Goal: Task Accomplishment & Management: Use online tool/utility

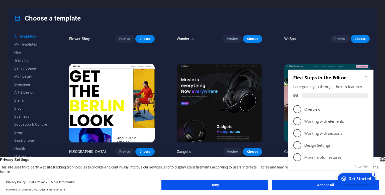
scroll to position [1552, 0]
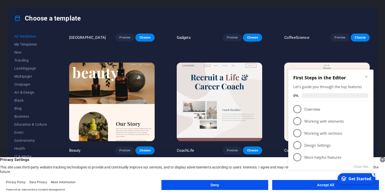
click at [239, 182] on button "Deny" at bounding box center [214, 185] width 107 height 10
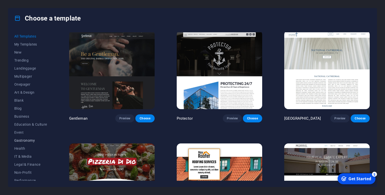
scroll to position [60, 0]
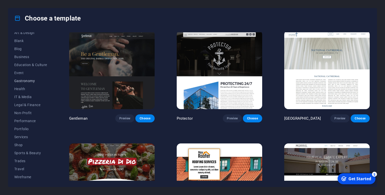
click at [23, 81] on span "Gastronomy" at bounding box center [30, 81] width 33 height 4
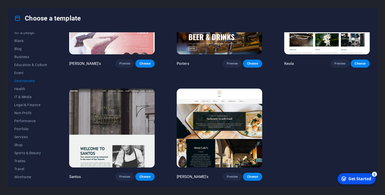
scroll to position [0, 0]
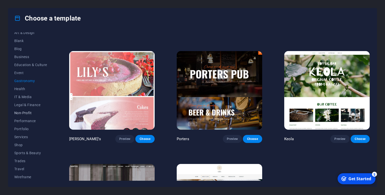
click at [27, 112] on span "Non-Profit" at bounding box center [30, 113] width 33 height 4
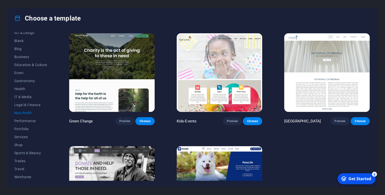
scroll to position [0, 0]
click at [122, 122] on span "Preview" at bounding box center [124, 121] width 11 height 4
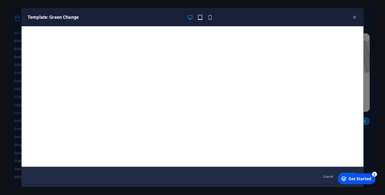
click at [199, 17] on icon "button" at bounding box center [200, 18] width 6 height 6
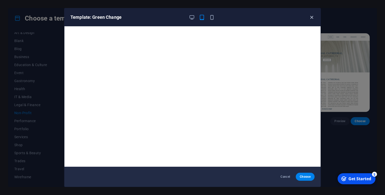
click at [310, 18] on icon "button" at bounding box center [311, 18] width 6 height 6
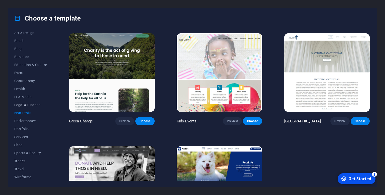
click at [22, 105] on span "Legal & Finance" at bounding box center [30, 105] width 33 height 4
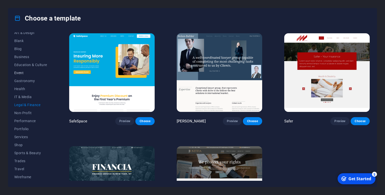
click at [21, 74] on span "Event" at bounding box center [30, 73] width 33 height 4
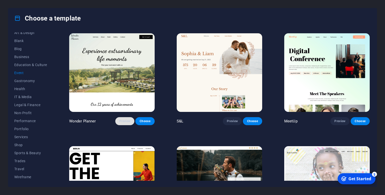
click at [124, 120] on span "Preview" at bounding box center [124, 121] width 11 height 4
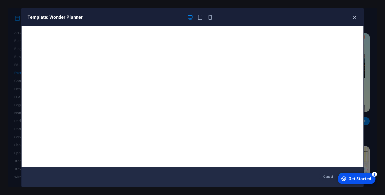
click at [351, 16] on icon "button" at bounding box center [354, 18] width 6 height 6
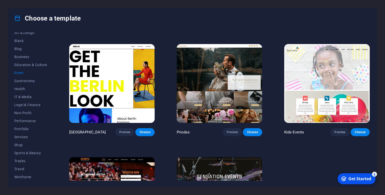
scroll to position [170, 0]
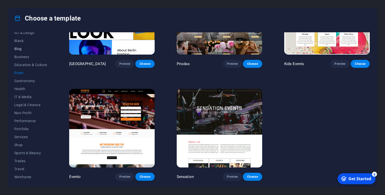
click at [19, 50] on span "Blog" at bounding box center [30, 49] width 33 height 4
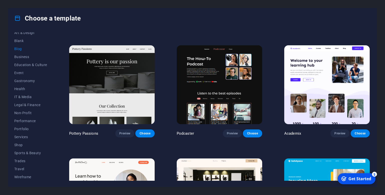
scroll to position [97, 0]
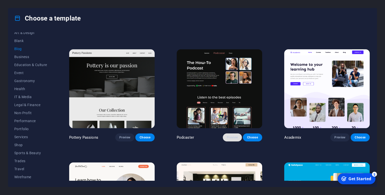
click at [234, 139] on span "Preview" at bounding box center [232, 137] width 11 height 4
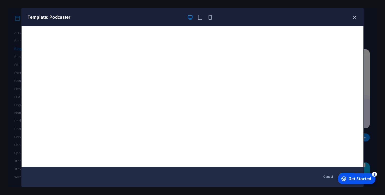
click at [356, 19] on icon "button" at bounding box center [354, 18] width 6 height 6
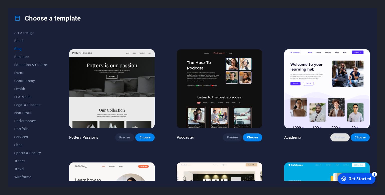
click at [338, 135] on button "Preview" at bounding box center [339, 137] width 19 height 8
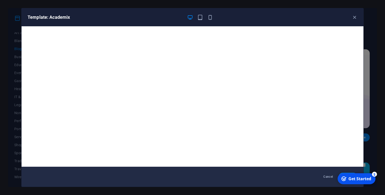
click at [353, 20] on div "Template: Academix" at bounding box center [192, 17] width 341 height 18
click at [352, 17] on icon "button" at bounding box center [354, 18] width 6 height 6
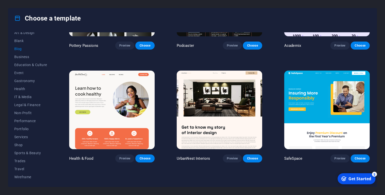
scroll to position [211, 0]
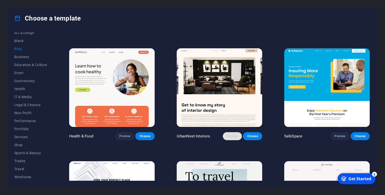
click at [227, 135] on span "Preview" at bounding box center [232, 136] width 11 height 4
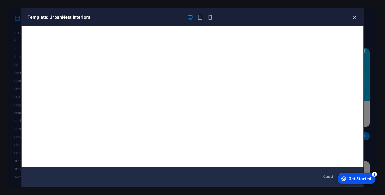
click at [353, 15] on icon "button" at bounding box center [354, 18] width 6 height 6
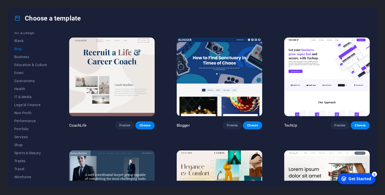
scroll to position [439, 0]
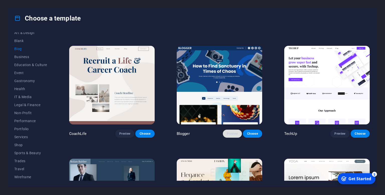
click at [233, 134] on span "Preview" at bounding box center [232, 134] width 11 height 4
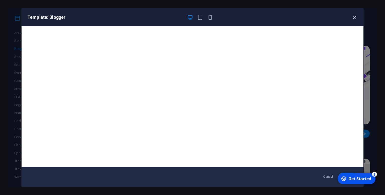
click at [351, 18] on icon "button" at bounding box center [354, 18] width 6 height 6
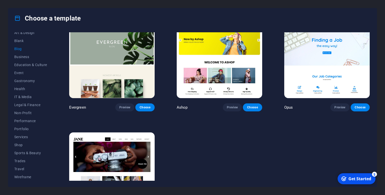
scroll to position [849, 0]
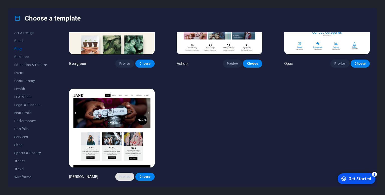
click at [123, 178] on span "Preview" at bounding box center [124, 177] width 11 height 4
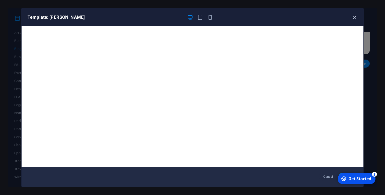
click at [352, 18] on icon "button" at bounding box center [354, 18] width 6 height 6
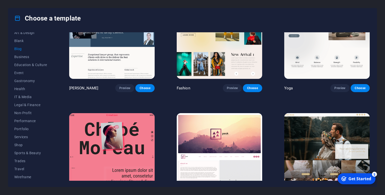
scroll to position [667, 0]
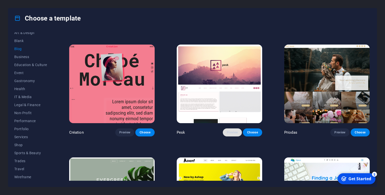
click at [231, 131] on button "Preview" at bounding box center [232, 132] width 19 height 8
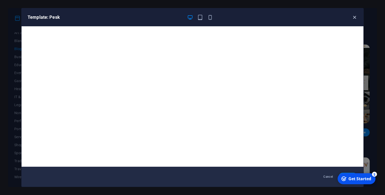
click at [355, 18] on icon "button" at bounding box center [354, 18] width 6 height 6
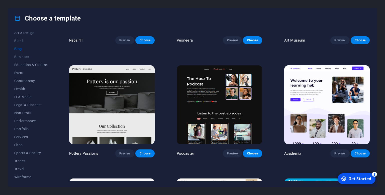
scroll to position [91, 0]
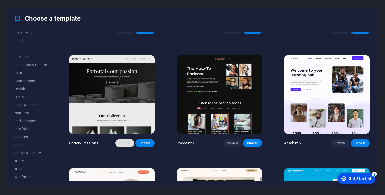
click at [129, 145] on span "Preview" at bounding box center [124, 143] width 11 height 4
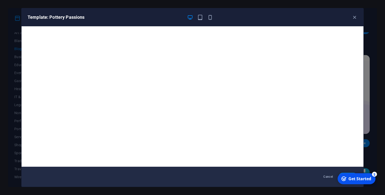
scroll to position [1, 0]
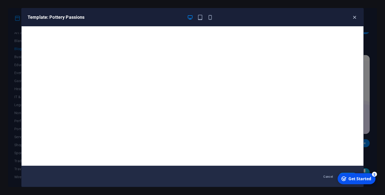
click at [356, 16] on icon "button" at bounding box center [354, 18] width 6 height 6
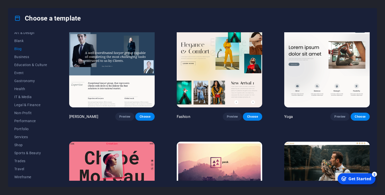
scroll to position [571, 0]
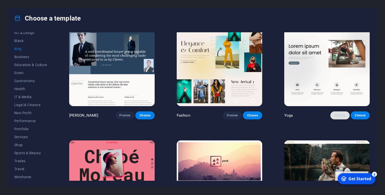
click at [338, 117] on span "Preview" at bounding box center [339, 115] width 11 height 4
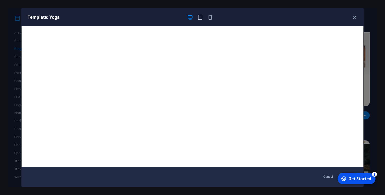
click at [201, 18] on icon "button" at bounding box center [200, 18] width 6 height 6
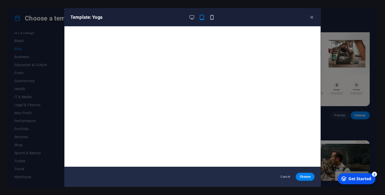
click at [213, 17] on icon "button" at bounding box center [212, 18] width 6 height 6
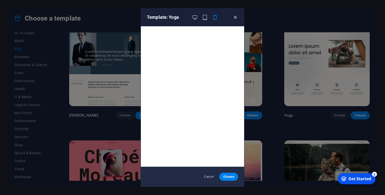
click at [233, 19] on icon "button" at bounding box center [235, 18] width 6 height 6
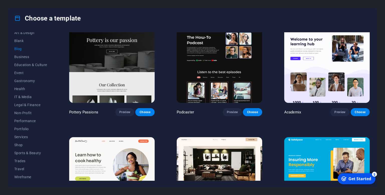
scroll to position [114, 0]
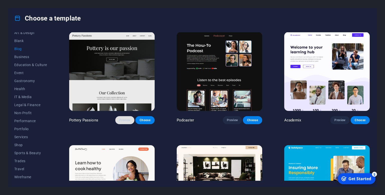
click at [125, 120] on span "Preview" at bounding box center [124, 120] width 11 height 4
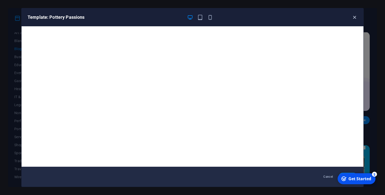
click at [356, 18] on icon "button" at bounding box center [354, 18] width 6 height 6
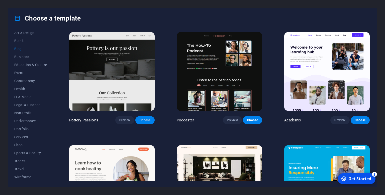
click at [142, 118] on button "Choose" at bounding box center [144, 120] width 19 height 8
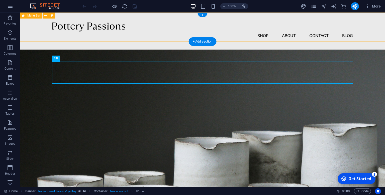
click at [33, 26] on div "Shop About Contact Blog" at bounding box center [202, 31] width 364 height 37
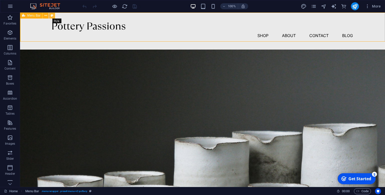
click at [54, 15] on button at bounding box center [52, 16] width 6 height 6
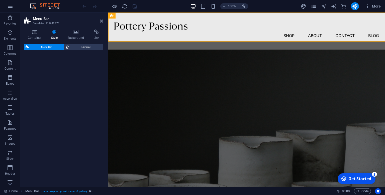
select select "rem"
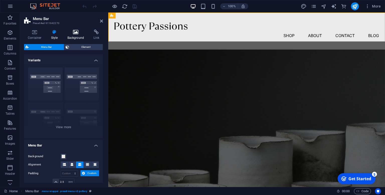
click at [76, 32] on icon at bounding box center [76, 32] width 24 height 5
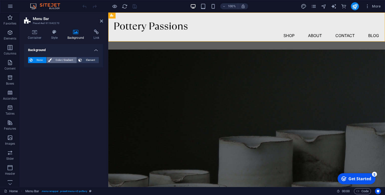
click at [69, 59] on span "Color / Gradient" at bounding box center [64, 60] width 22 height 6
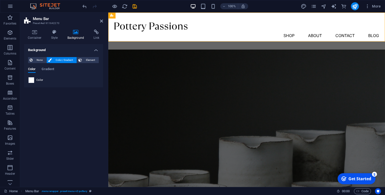
click at [32, 80] on span at bounding box center [32, 80] width 6 height 6
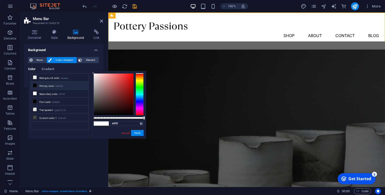
click at [36, 84] on icon at bounding box center [35, 86] width 4 height 4
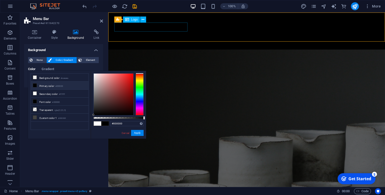
click at [140, 28] on div at bounding box center [246, 27] width 264 height 9
click at [36, 92] on icon at bounding box center [35, 94] width 4 height 4
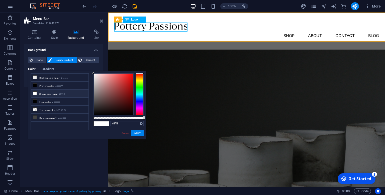
click at [166, 26] on div at bounding box center [246, 27] width 264 height 9
click at [36, 76] on icon at bounding box center [35, 78] width 4 height 4
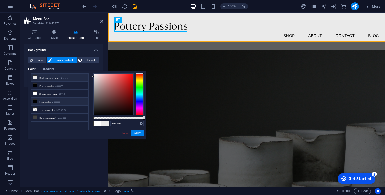
click at [36, 100] on icon at bounding box center [35, 102] width 4 height 4
type input "#000000"
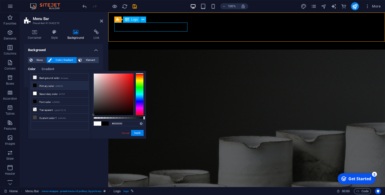
click at [150, 28] on div at bounding box center [246, 27] width 264 height 9
select select "px"
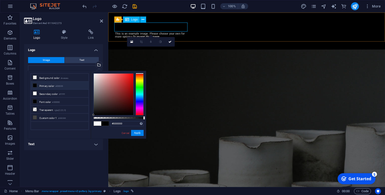
click at [149, 28] on div at bounding box center [246, 27] width 264 height 9
click at [86, 61] on button "Text" at bounding box center [82, 60] width 34 height 6
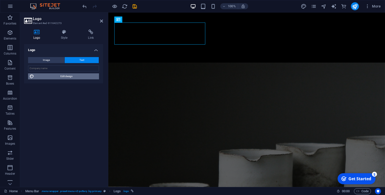
drag, startPoint x: 56, startPoint y: 75, endPoint x: 252, endPoint y: 133, distance: 204.0
click at [56, 75] on span "Edit design" at bounding box center [67, 76] width 62 height 6
select select "px"
select select "300"
select select "px"
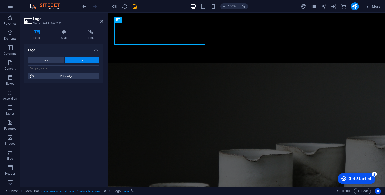
select select "px"
select select "400"
select select "px"
select select "rem"
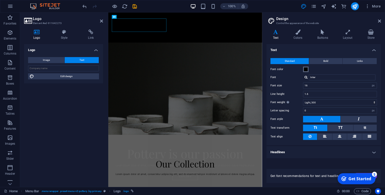
click at [305, 71] on span at bounding box center [305, 69] width 4 height 4
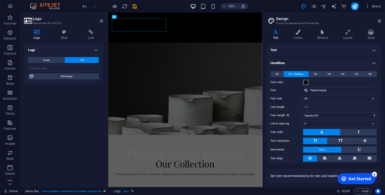
click at [305, 83] on span at bounding box center [305, 82] width 4 height 4
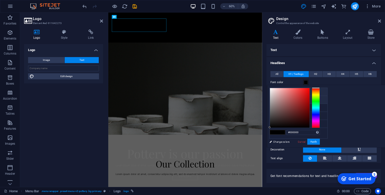
click at [277, 91] on li "Background color #eaeaea" at bounding box center [298, 92] width 58 height 8
click at [274, 108] on icon at bounding box center [274, 108] width 4 height 4
click at [275, 108] on li "Secondary color #ffffff" at bounding box center [298, 108] width 58 height 8
drag, startPoint x: 336, startPoint y: 87, endPoint x: 332, endPoint y: 90, distance: 4.1
click at [322, 90] on div "#ffffff Supported formats #0852ed rgb(8, 82, 237) rgba(8, 82, 237, 90%) hsv(221…" at bounding box center [294, 152] width 55 height 135
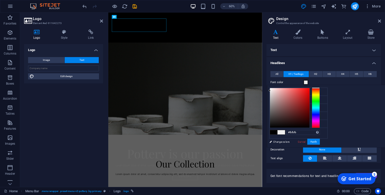
type input "#ffffff"
drag, startPoint x: 332, startPoint y: 90, endPoint x: 321, endPoint y: 85, distance: 12.3
click at [321, 85] on body "Individual Home Favorites Elements Columns Content Boxes Accordion Tables Featu…" at bounding box center [192, 97] width 385 height 195
click at [323, 82] on div "Font color" at bounding box center [323, 82] width 106 height 6
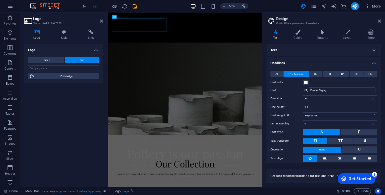
click at [323, 82] on div "Font color" at bounding box center [323, 82] width 106 height 6
click at [179, 32] on div "Individual" at bounding box center [236, 34] width 244 height 22
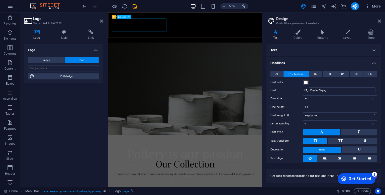
click at [179, 32] on div "Individual" at bounding box center [236, 34] width 244 height 22
click at [310, 51] on h4 "Text" at bounding box center [323, 50] width 114 height 12
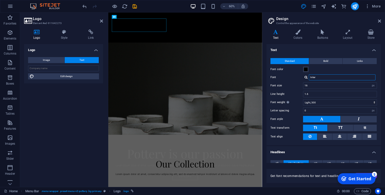
click at [321, 79] on input "Inter" at bounding box center [341, 77] width 67 height 6
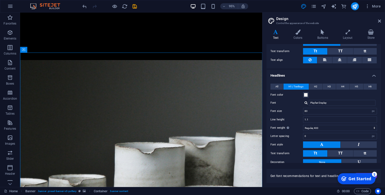
scroll to position [91, 0]
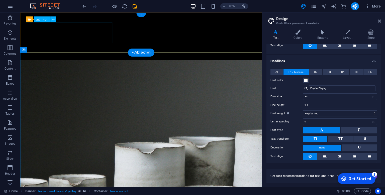
click at [57, 34] on div "Individual" at bounding box center [147, 34] width 243 height 22
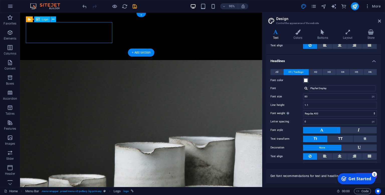
click at [57, 34] on div "Individual" at bounding box center [147, 34] width 243 height 22
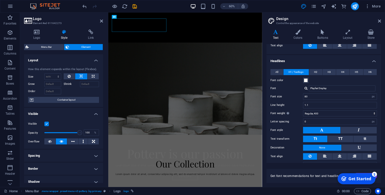
click at [55, 33] on icon at bounding box center [64, 32] width 25 height 5
click at [37, 35] on h4 "Logo" at bounding box center [38, 35] width 28 height 11
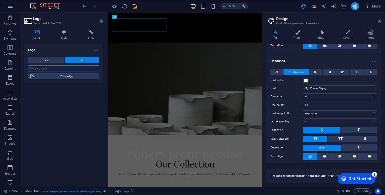
click at [60, 68] on input "text" at bounding box center [63, 68] width 71 height 6
type input "Cosmic Mohol"
click at [67, 79] on span "Edit design" at bounding box center [67, 76] width 62 height 6
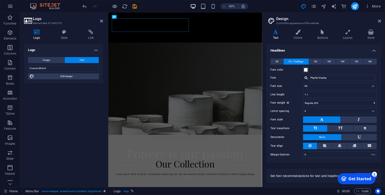
scroll to position [11, 0]
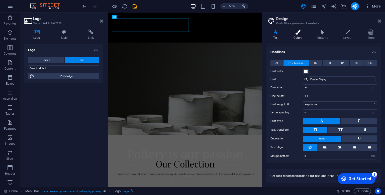
click at [298, 35] on h4 "Colors" at bounding box center [299, 35] width 24 height 11
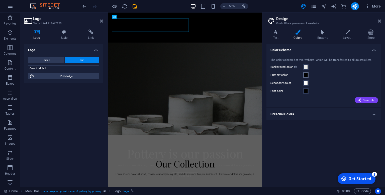
click at [305, 75] on span at bounding box center [305, 75] width 4 height 4
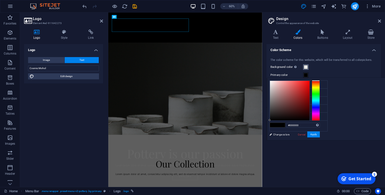
click at [305, 67] on span at bounding box center [305, 67] width 4 height 4
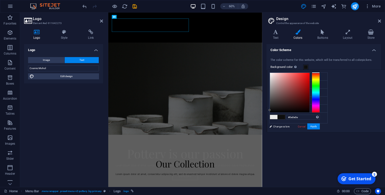
drag, startPoint x: 334, startPoint y: 97, endPoint x: 327, endPoint y: 110, distance: 14.6
click at [327, 110] on div "less Background color #0e0e0e Primary color #000000 Secondary color #ffffff Fon…" at bounding box center [326, 101] width 118 height 62
click at [300, 84] on small "#000000" at bounding box center [298, 86] width 8 height 4
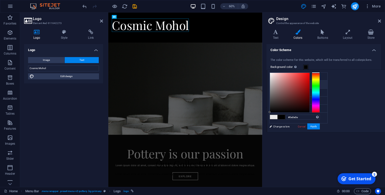
type input "#000000"
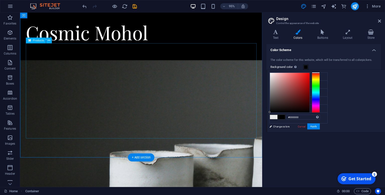
scroll to position [207, 0]
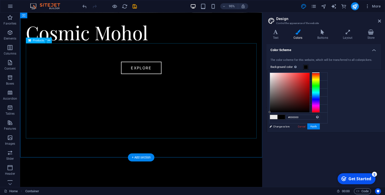
click at [189, 83] on div at bounding box center [147, 89] width 243 height 100
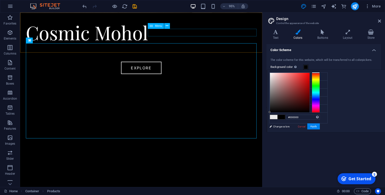
click at [201, 45] on nav "Shop About Contact Blog" at bounding box center [147, 49] width 243 height 8
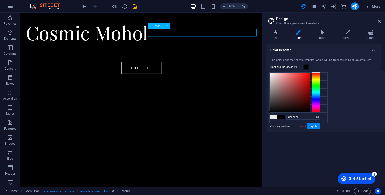
click at [208, 45] on nav "Shop About Contact Blog" at bounding box center [147, 49] width 243 height 8
select select "1"
select select
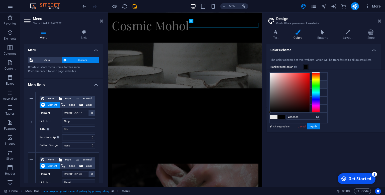
click at [274, 85] on icon at bounding box center [274, 85] width 4 height 4
click at [274, 84] on icon at bounding box center [274, 85] width 4 height 4
type input "#f2f2f2"
drag, startPoint x: 341, startPoint y: 92, endPoint x: 324, endPoint y: 74, distance: 24.1
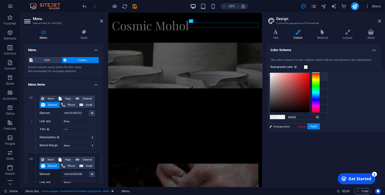
click at [324, 74] on div "less Background color #000000 Primary color #000000 Secondary color #ffffff Fon…" at bounding box center [326, 101] width 118 height 62
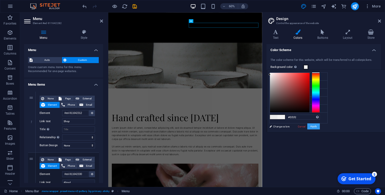
click at [319, 127] on button "Apply" at bounding box center [313, 126] width 13 height 6
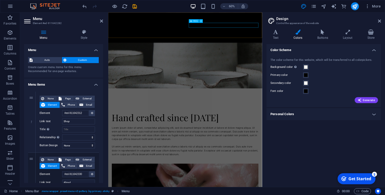
click at [250, 45] on nav "Shop About Contact Blog" at bounding box center [236, 49] width 244 height 8
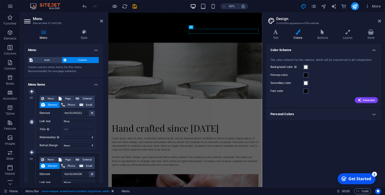
scroll to position [165, 0]
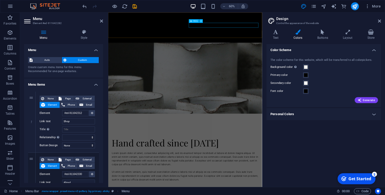
click at [260, 45] on nav "Shop About Contact Blog" at bounding box center [236, 49] width 244 height 8
click at [261, 45] on nav "Shop About Contact Blog" at bounding box center [236, 49] width 244 height 8
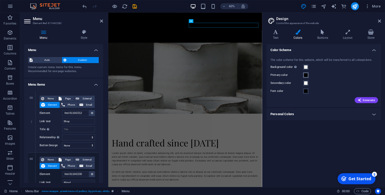
click at [306, 75] on span at bounding box center [305, 75] width 4 height 4
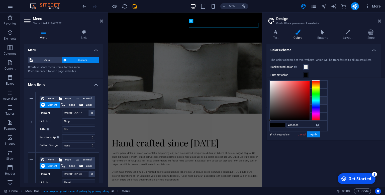
click at [282, 102] on li "Secondary color #ffffff" at bounding box center [298, 101] width 58 height 8
type input "#ffffff"
click at [319, 135] on button "Apply" at bounding box center [313, 134] width 13 height 6
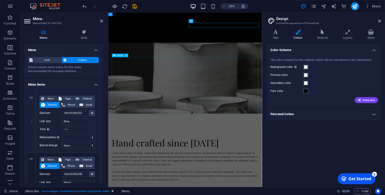
click at [343, 139] on div at bounding box center [236, 131] width 244 height 100
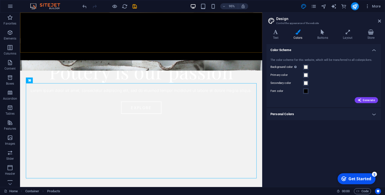
click at [156, 27] on div "Cosmic Mohol Shop About Contact Blog" at bounding box center [147, 38] width 255 height 50
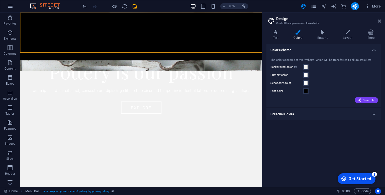
click at [156, 27] on div "Cosmic Mohol Shop About Contact Blog" at bounding box center [147, 38] width 255 height 50
click at [89, 36] on div "Cosmic Mohol" at bounding box center [147, 34] width 243 height 22
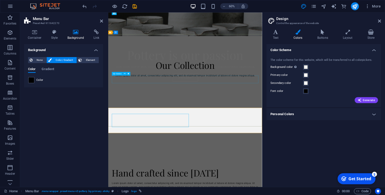
scroll to position [0, 0]
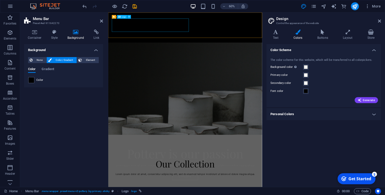
click at [148, 27] on div "Cosmic Mohol" at bounding box center [236, 34] width 244 height 22
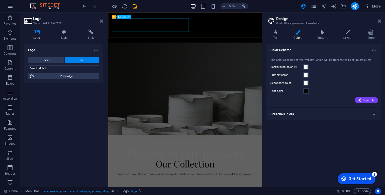
click at [148, 27] on div "Cosmic Mohol" at bounding box center [236, 34] width 244 height 22
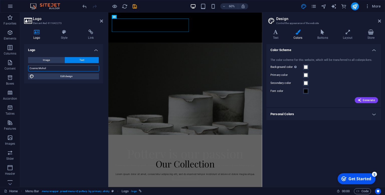
click at [65, 69] on input "Cosmic Mohol" at bounding box center [63, 68] width 71 height 6
click at [158, 35] on div "Cosmic Mohol" at bounding box center [236, 34] width 244 height 22
click at [280, 35] on h4 "Text" at bounding box center [276, 35] width 21 height 11
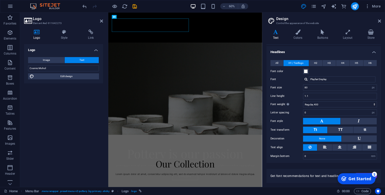
scroll to position [11, 0]
click at [175, 31] on div "Cosmic Mohol" at bounding box center [236, 34] width 244 height 22
click at [175, 30] on div "Cosmic Mohol" at bounding box center [236, 34] width 244 height 22
click at [379, 23] on icon at bounding box center [378, 21] width 3 height 4
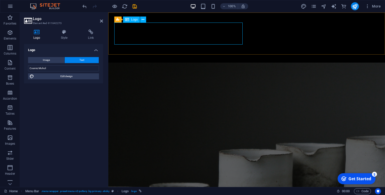
click at [185, 41] on div "Cosmic Mohol" at bounding box center [246, 34] width 264 height 22
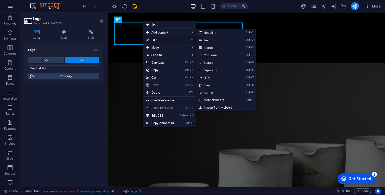
click at [155, 40] on link "⏎ Edit" at bounding box center [160, 40] width 34 height 8
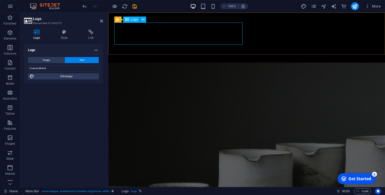
click at [163, 33] on div "Cosmic Mohol" at bounding box center [246, 34] width 264 height 22
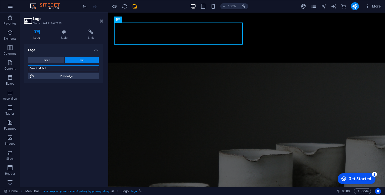
click at [50, 68] on input "Cosmic Mohol" at bounding box center [63, 68] width 71 height 6
click at [67, 79] on span "Edit design" at bounding box center [67, 76] width 62 height 6
select select "px"
select select "400"
select select "px"
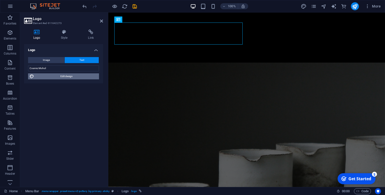
select select "rem"
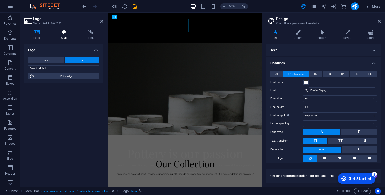
click at [65, 34] on icon at bounding box center [64, 32] width 25 height 5
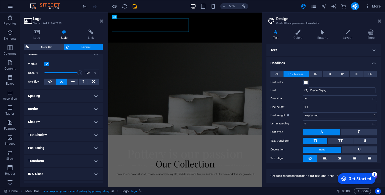
scroll to position [83, 0]
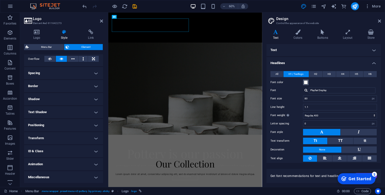
click at [307, 82] on span at bounding box center [305, 82] width 4 height 4
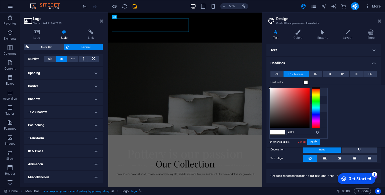
click at [272, 93] on icon at bounding box center [274, 92] width 4 height 4
type input "#f2f2f2"
drag, startPoint x: 359, startPoint y: 189, endPoint x: 111, endPoint y: 61, distance: 279.4
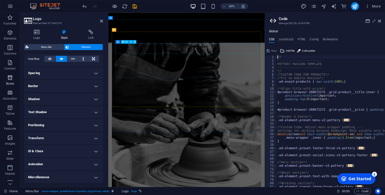
scroll to position [1203, 0]
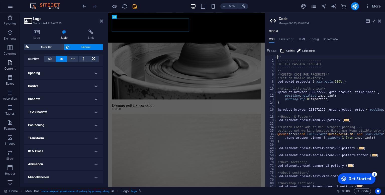
click at [11, 67] on p "Content" at bounding box center [10, 69] width 11 height 4
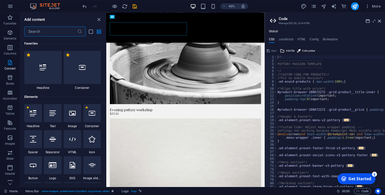
scroll to position [1197, 0]
